Goal: Task Accomplishment & Management: Manage account settings

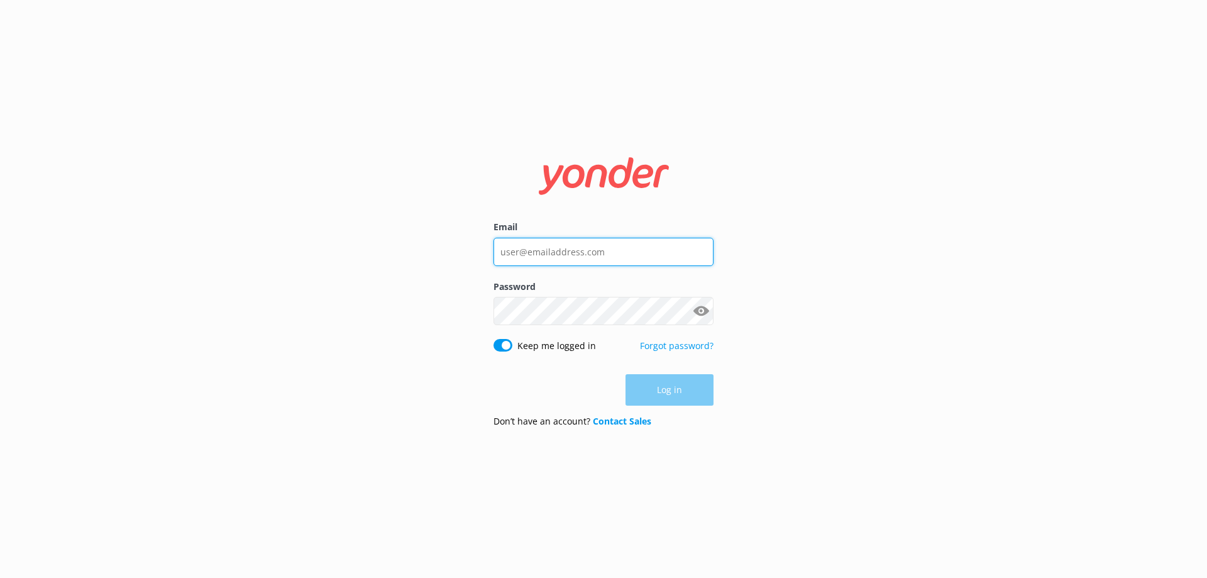
type input "[PERSON_NAME][EMAIL_ADDRESS][DOMAIN_NAME]"
click at [719, 392] on div "Email [PERSON_NAME][EMAIL_ADDRESS][DOMAIN_NAME] Password Show password Keep me …" at bounding box center [603, 288] width 251 height 297
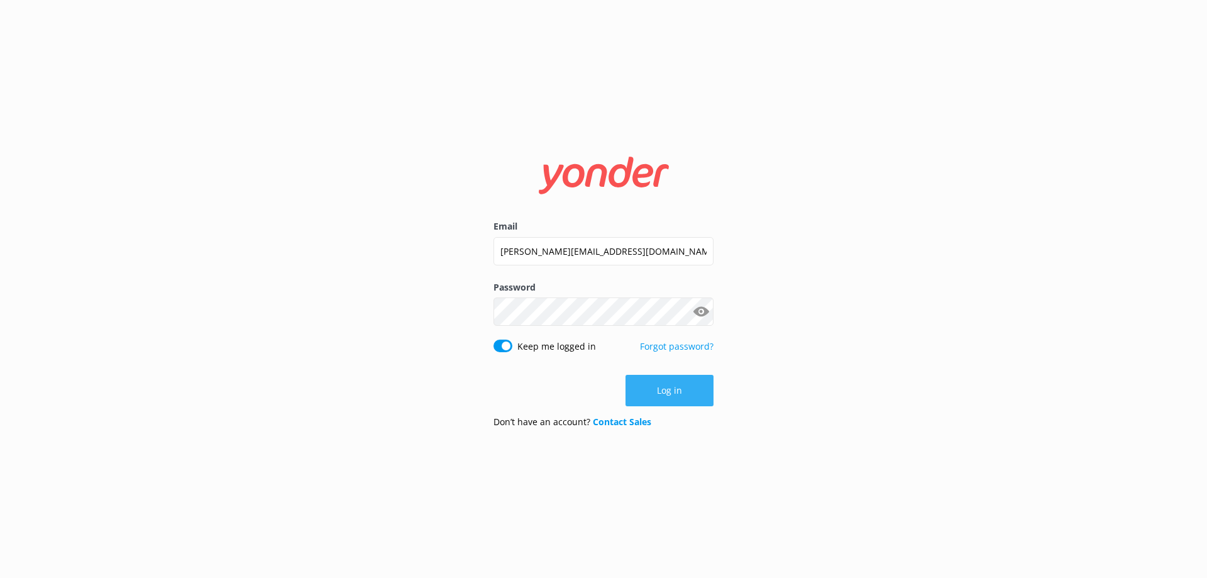
click at [690, 395] on button "Log in" at bounding box center [670, 390] width 88 height 31
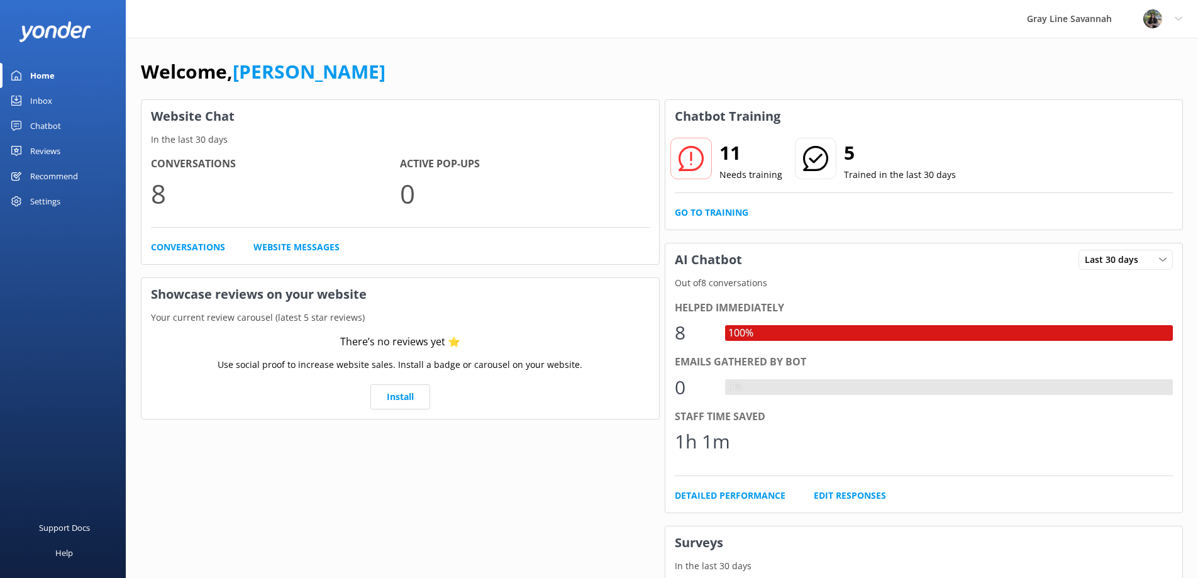
click at [52, 194] on div "Settings" at bounding box center [45, 201] width 30 height 25
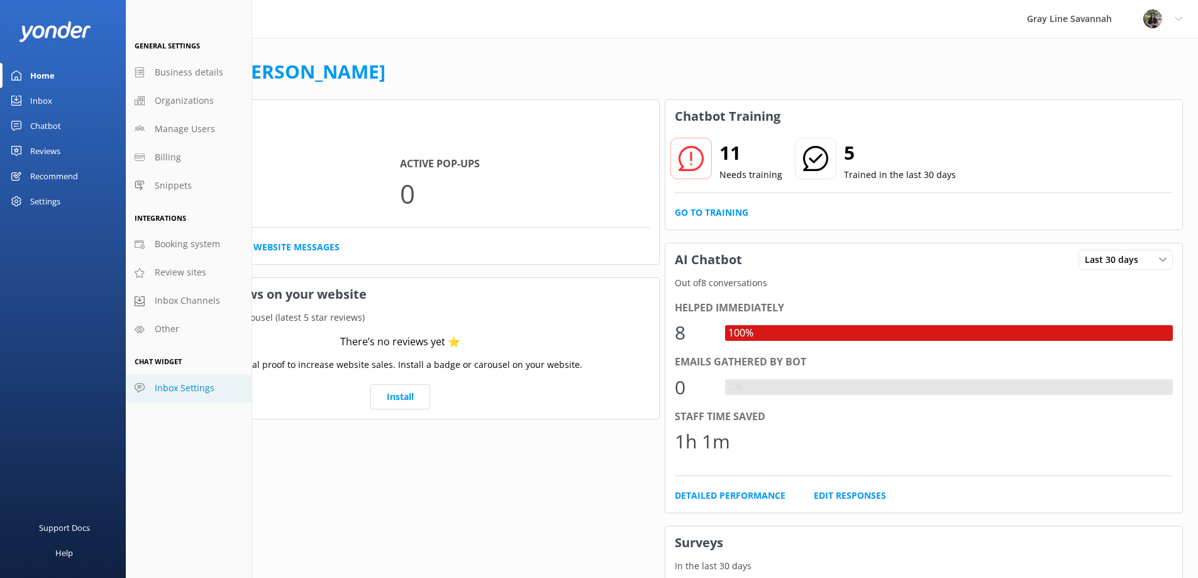
click at [187, 391] on span "Inbox Settings" at bounding box center [185, 388] width 60 height 14
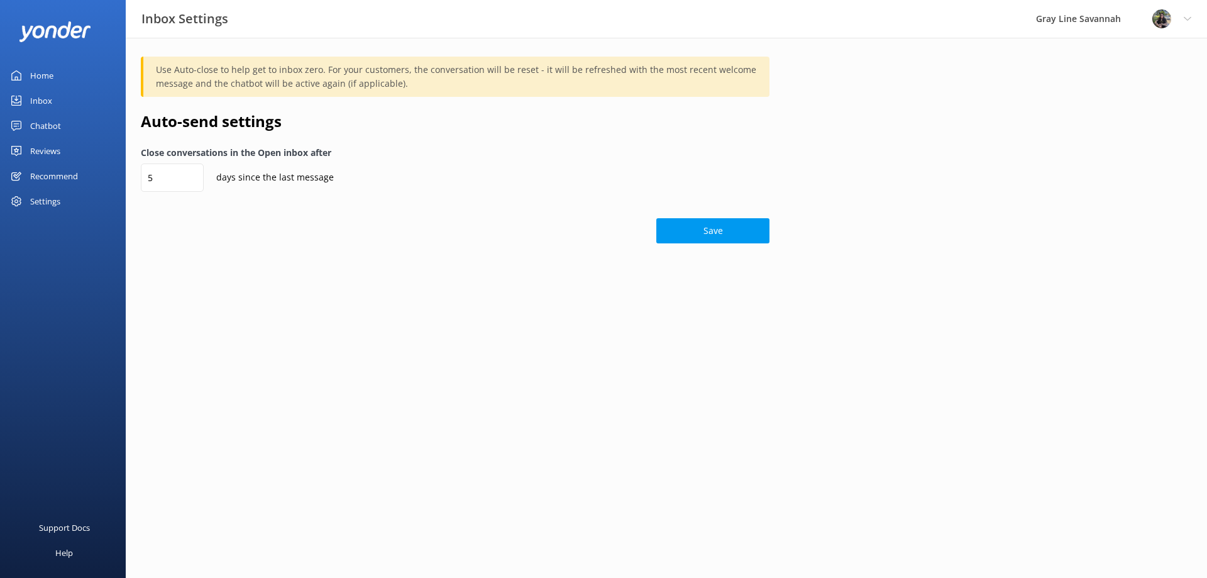
click at [60, 75] on link "Home" at bounding box center [63, 75] width 126 height 25
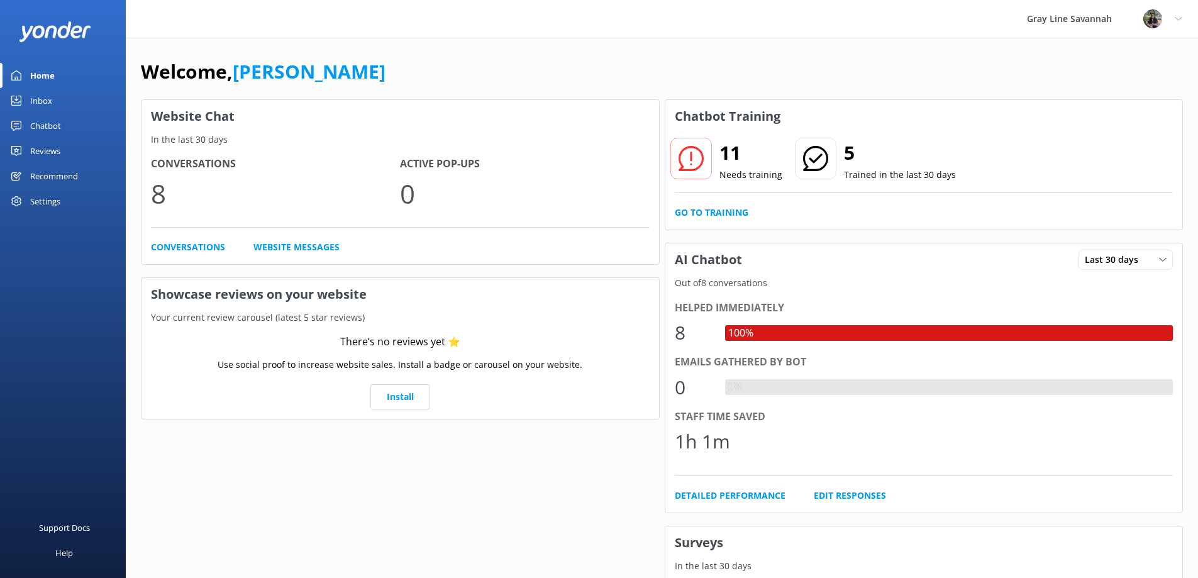
click at [67, 96] on link "Inbox" at bounding box center [63, 100] width 126 height 25
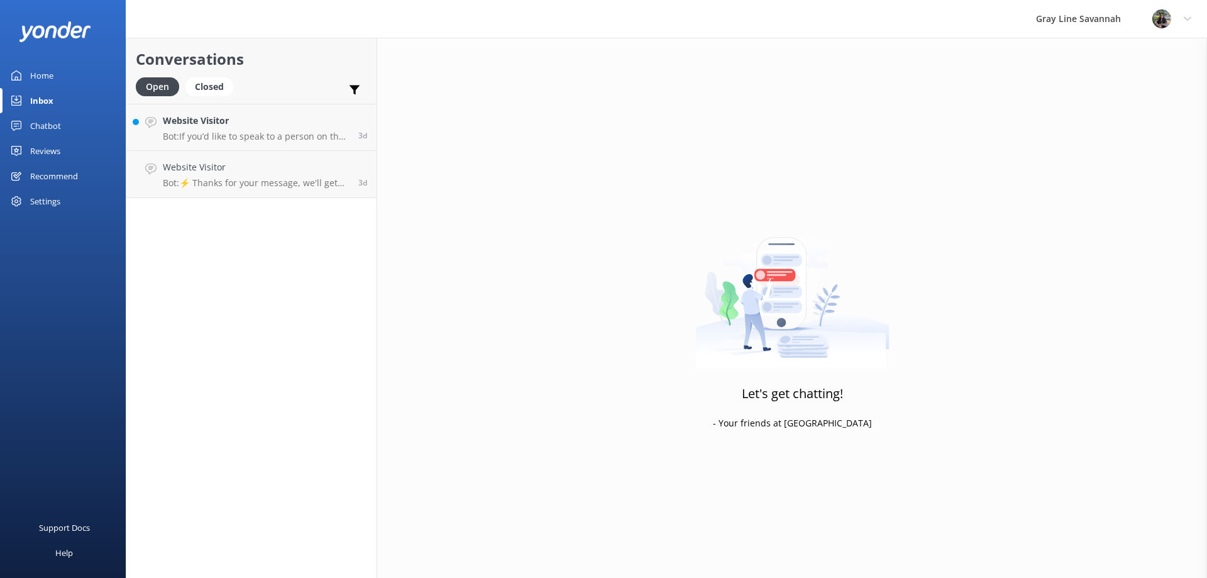
click at [71, 126] on link "Chatbot" at bounding box center [63, 125] width 126 height 25
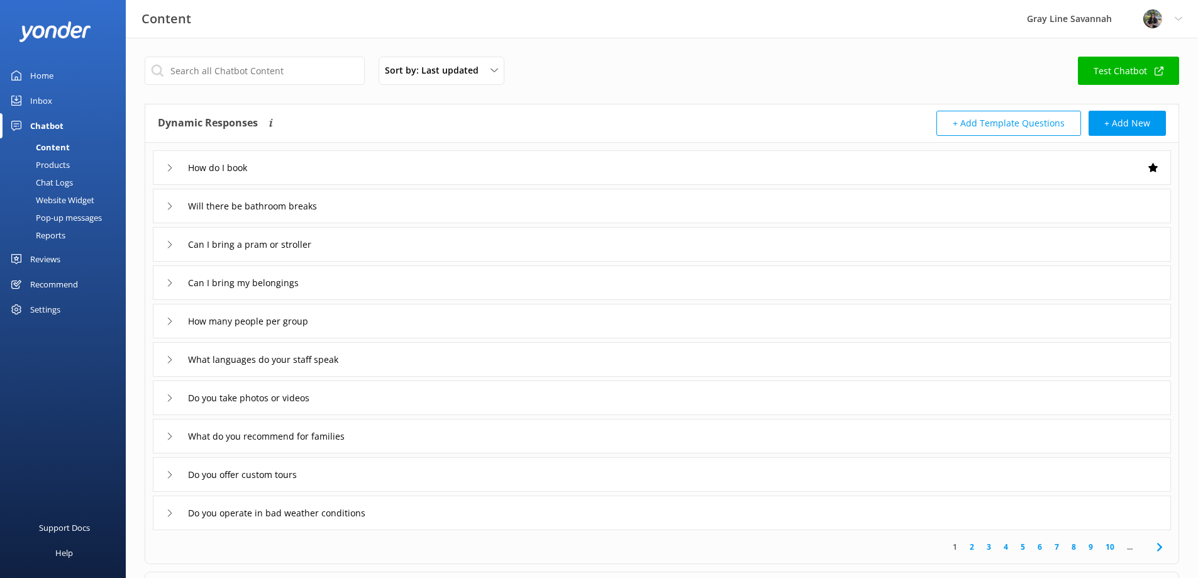
click at [175, 239] on div "Can I bring a pram or stroller" at bounding box center [249, 244] width 166 height 21
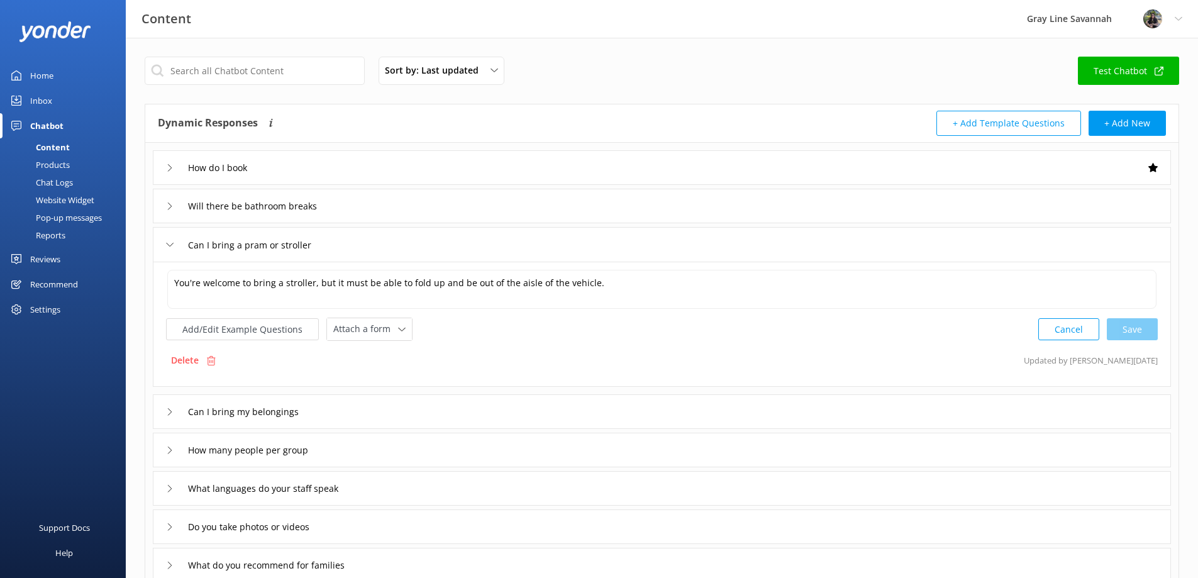
click at [172, 243] on icon at bounding box center [170, 245] width 8 height 8
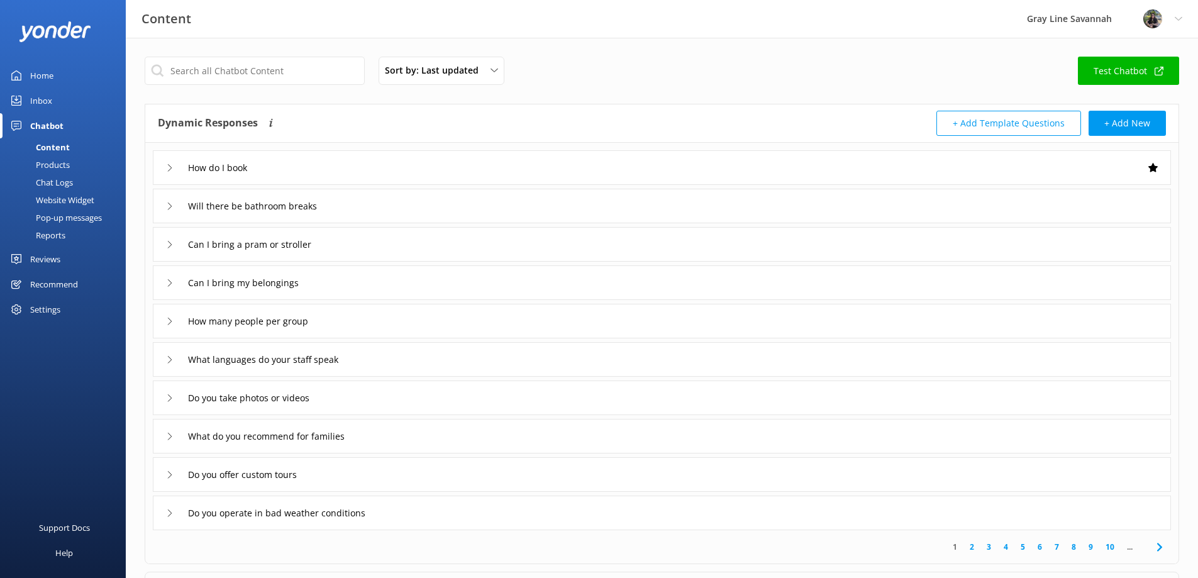
click at [70, 97] on link "Inbox" at bounding box center [63, 100] width 126 height 25
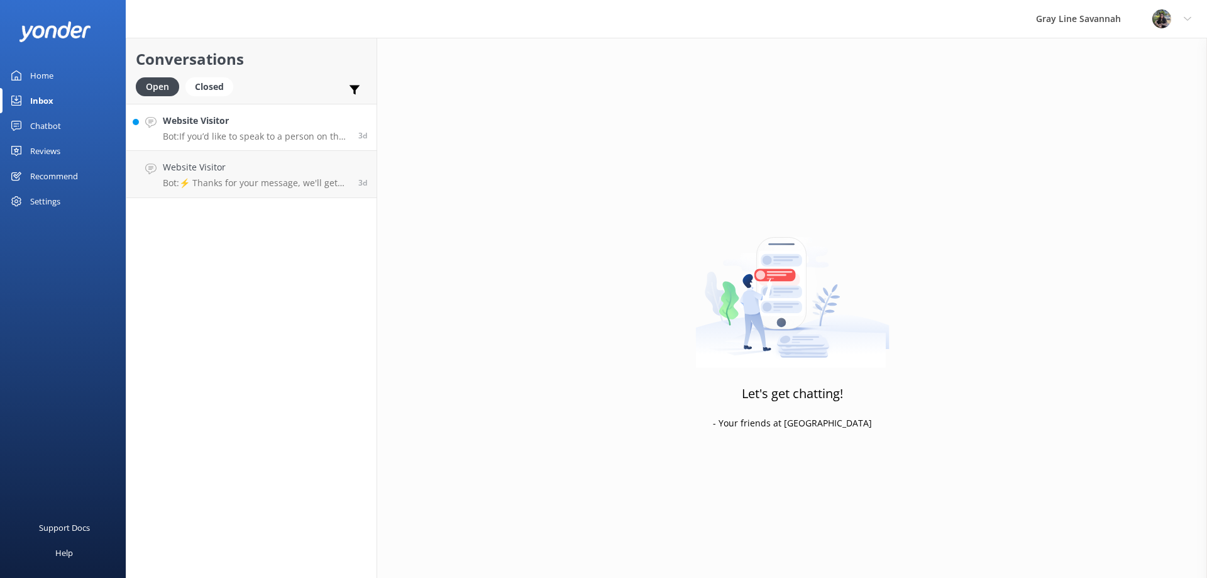
click at [279, 141] on p "Bot: If you’d like to speak to a person on the Gray Line Savannah team, please …" at bounding box center [256, 136] width 186 height 11
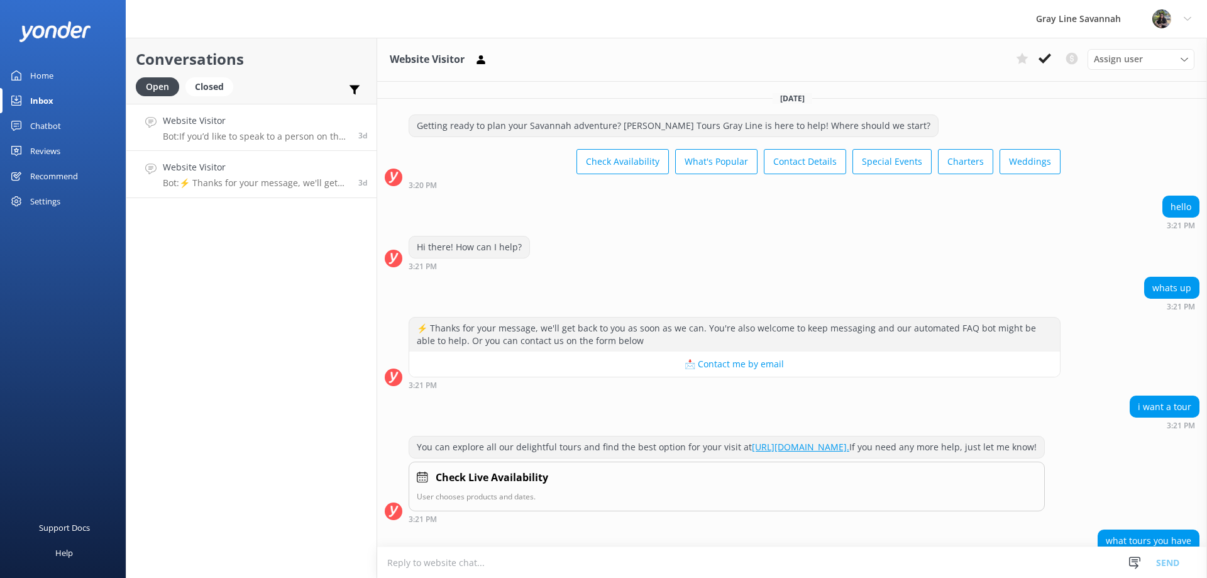
click at [249, 187] on p "Bot: ⚡ Thanks for your message, we'll get back to you as soon as we can. You're…" at bounding box center [256, 182] width 186 height 11
